Goal: Information Seeking & Learning: Learn about a topic

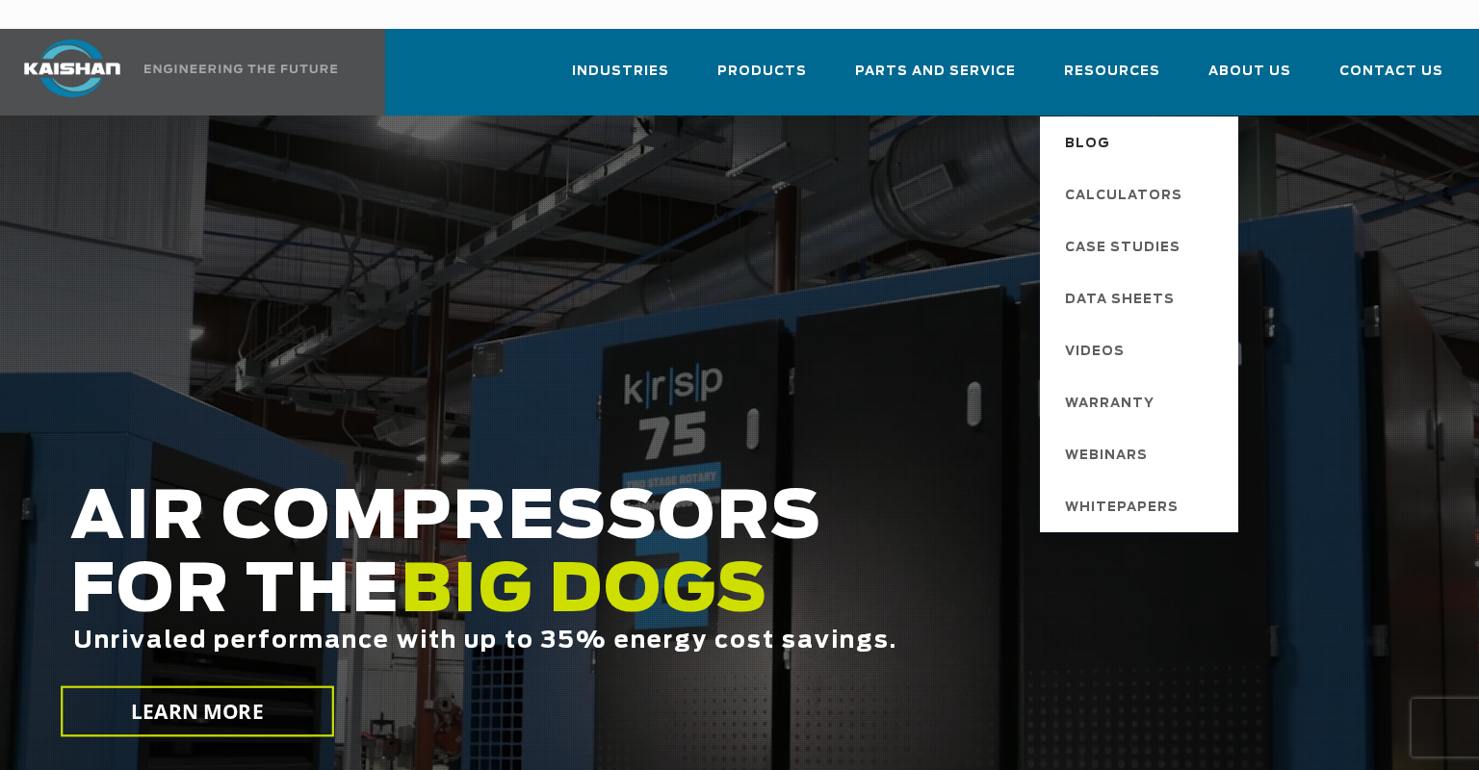
click at [1110, 128] on span "Blog" at bounding box center [1087, 144] width 45 height 33
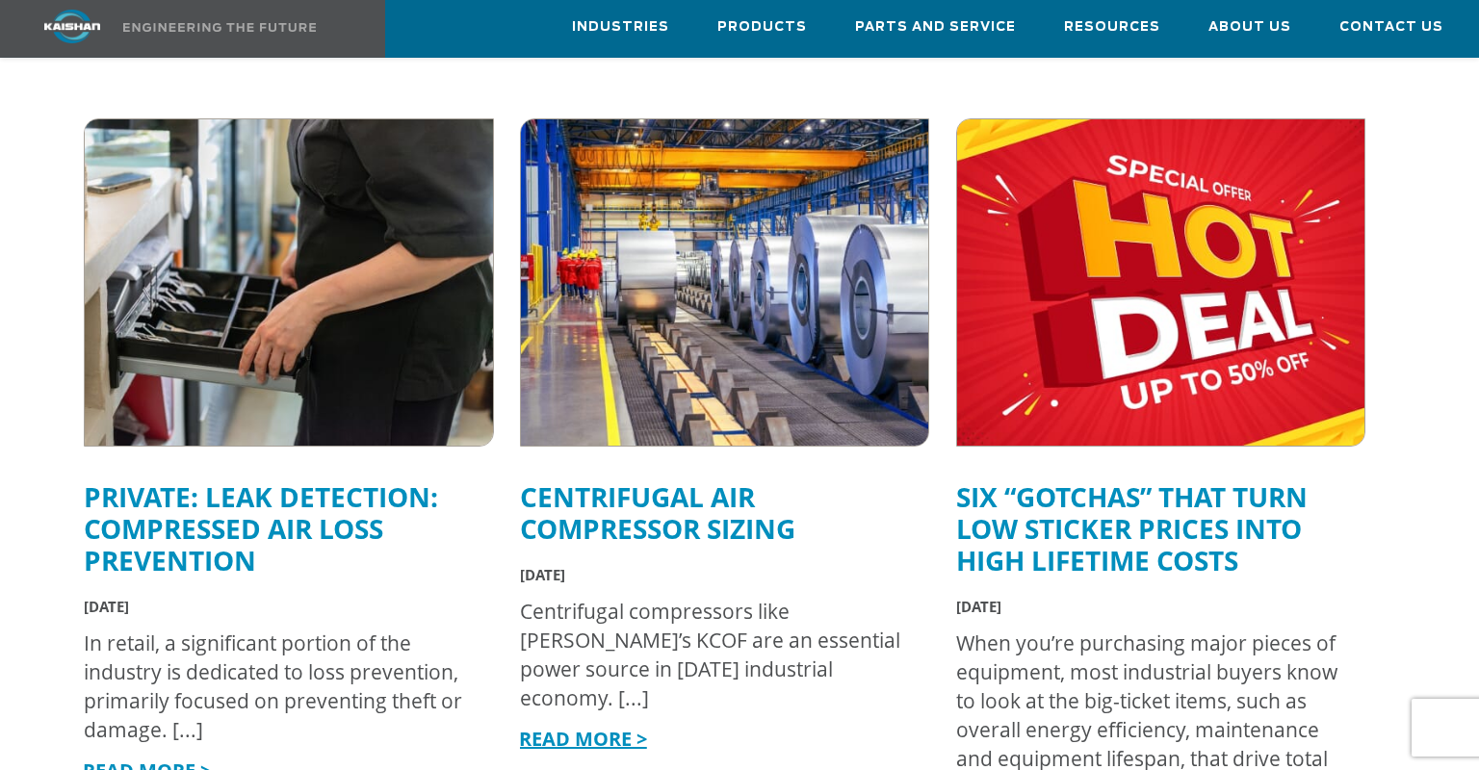
scroll to position [662, 0]
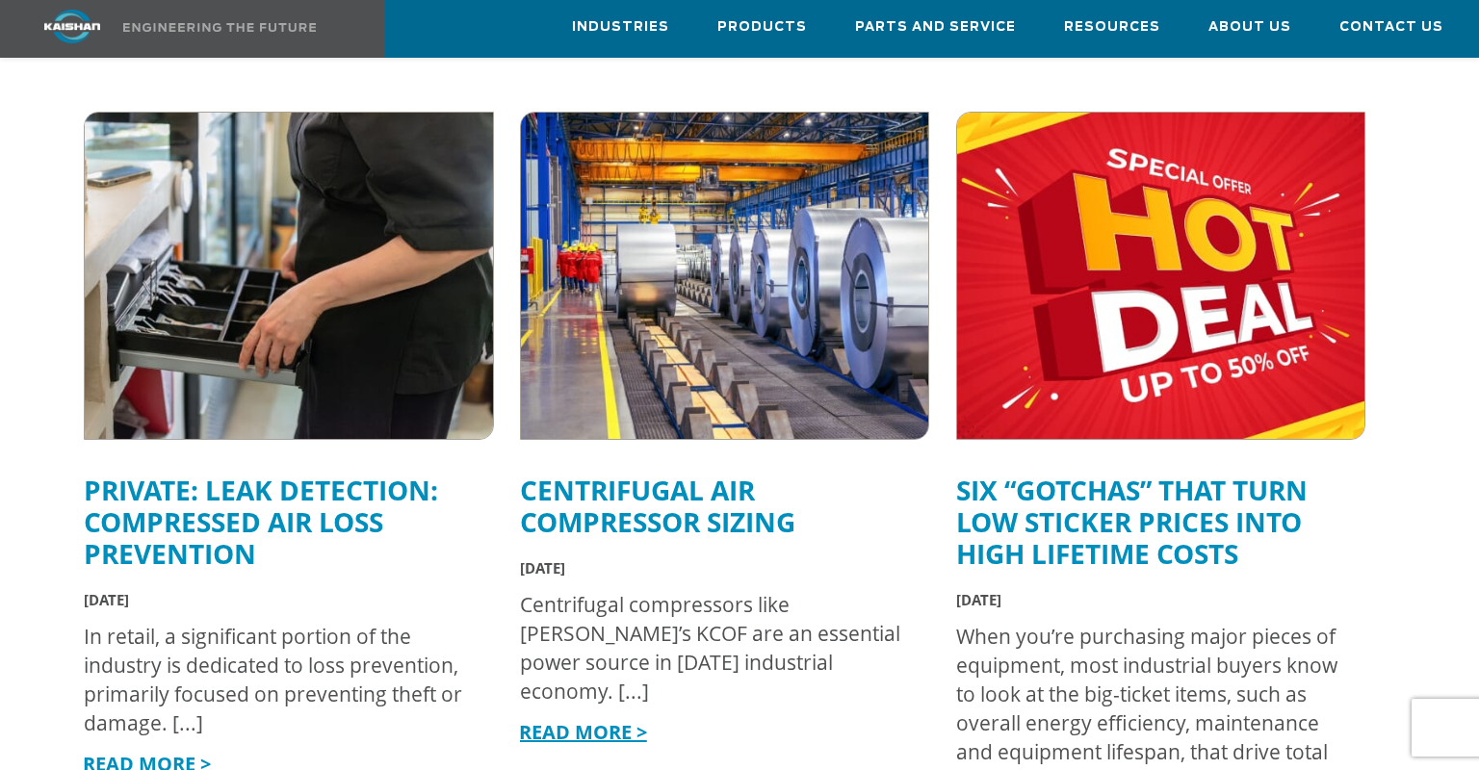
click at [277, 487] on link "Private: Leak Detection: Compressed Air Loss Prevention" at bounding box center [261, 522] width 354 height 100
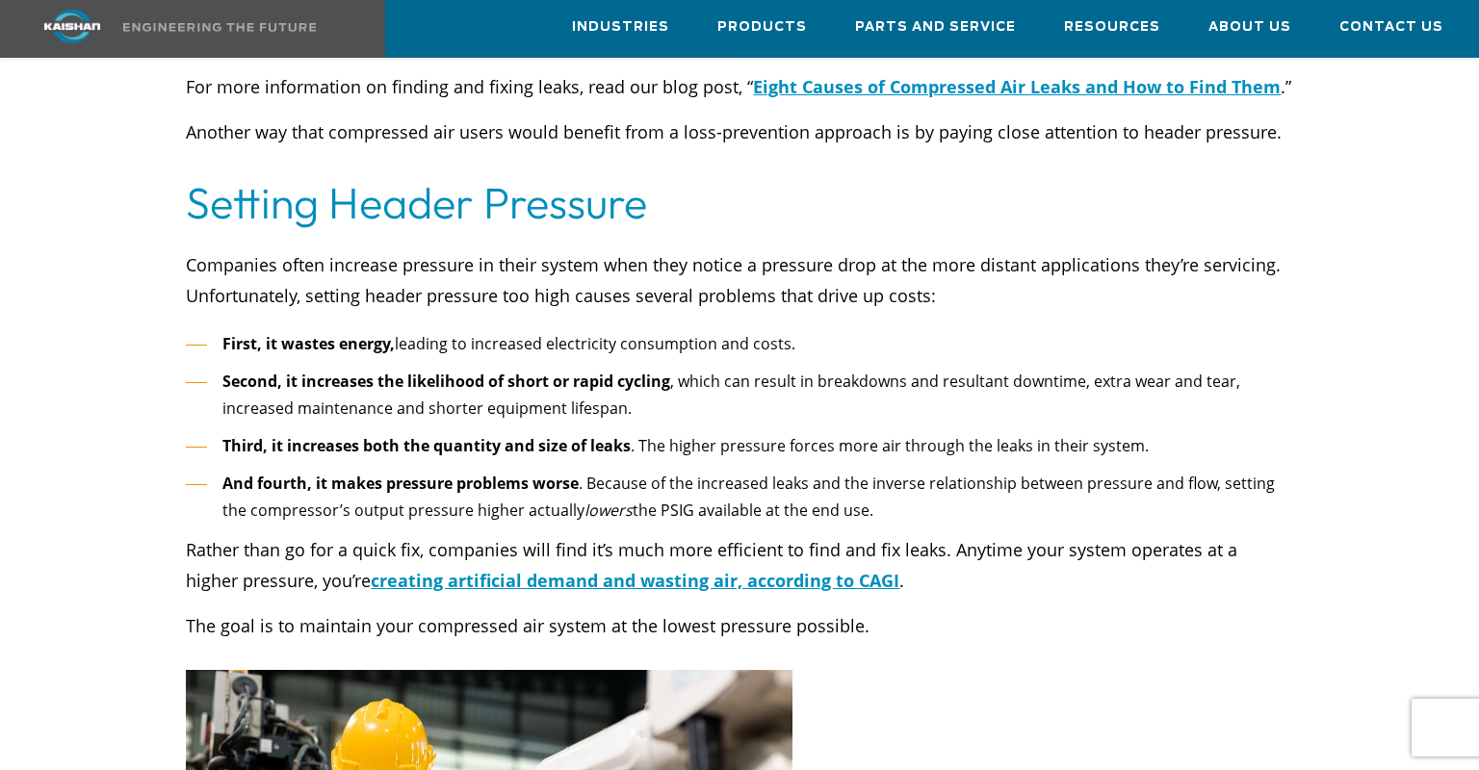
scroll to position [5025, 0]
